Goal: Transaction & Acquisition: Subscribe to service/newsletter

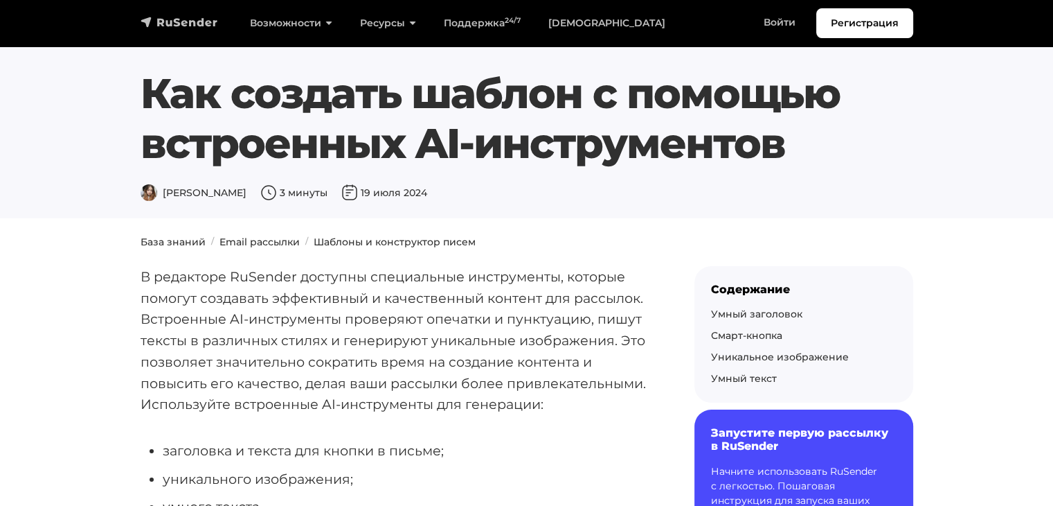
click at [197, 21] on img "navbar" at bounding box center [180, 22] width 78 height 14
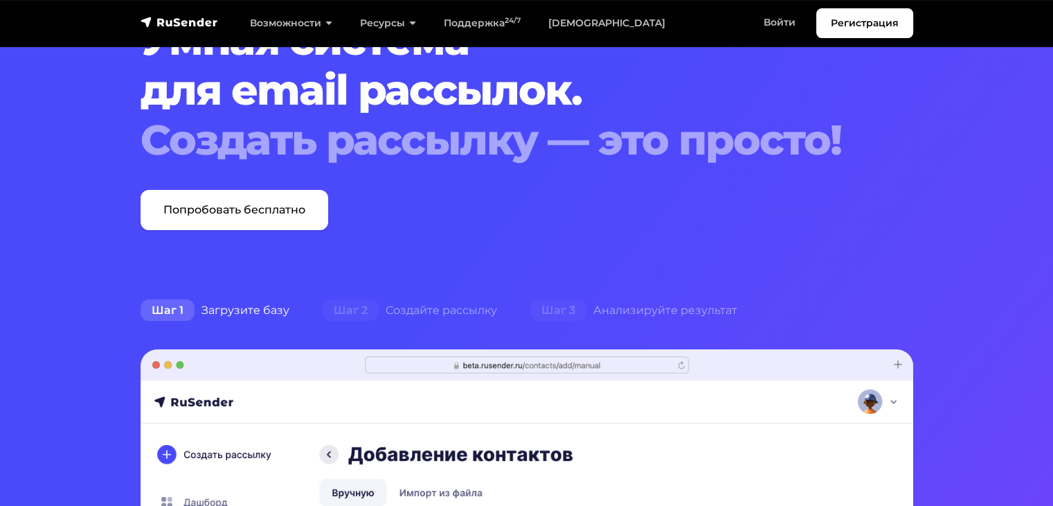
scroll to position [208, 0]
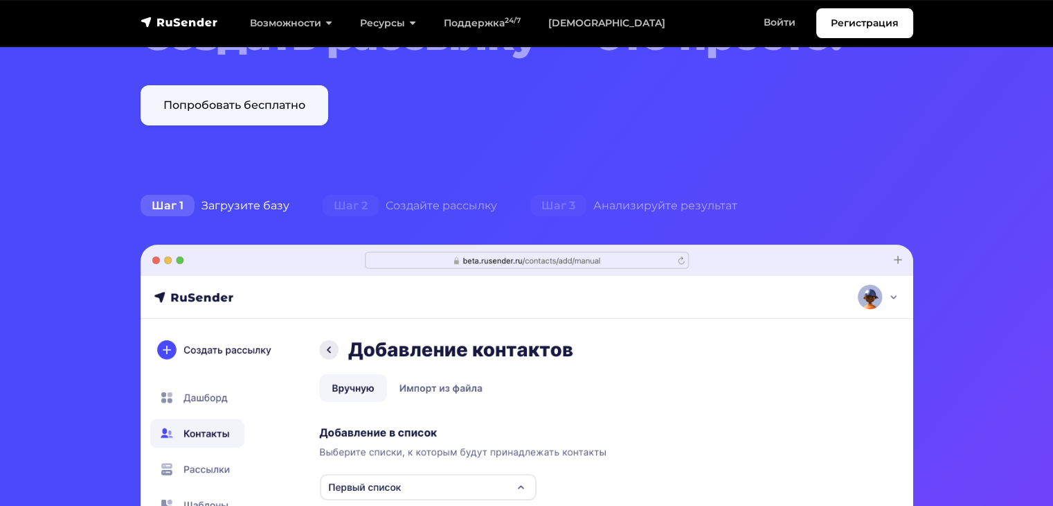
click at [174, 97] on link "Попробовать бесплатно" at bounding box center [235, 105] width 188 height 40
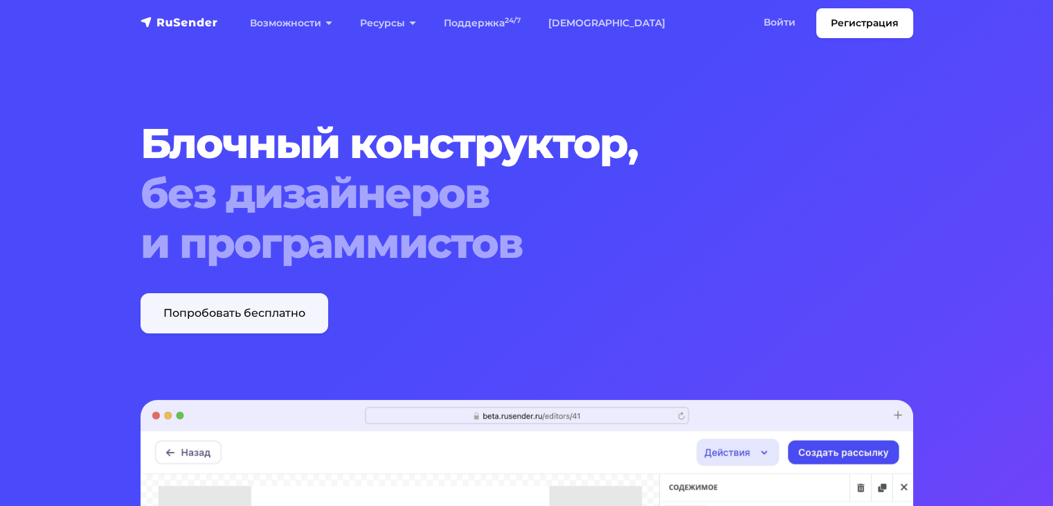
click at [296, 314] on link "Попробовать бесплатно" at bounding box center [235, 313] width 188 height 40
